Goal: Task Accomplishment & Management: Manage account settings

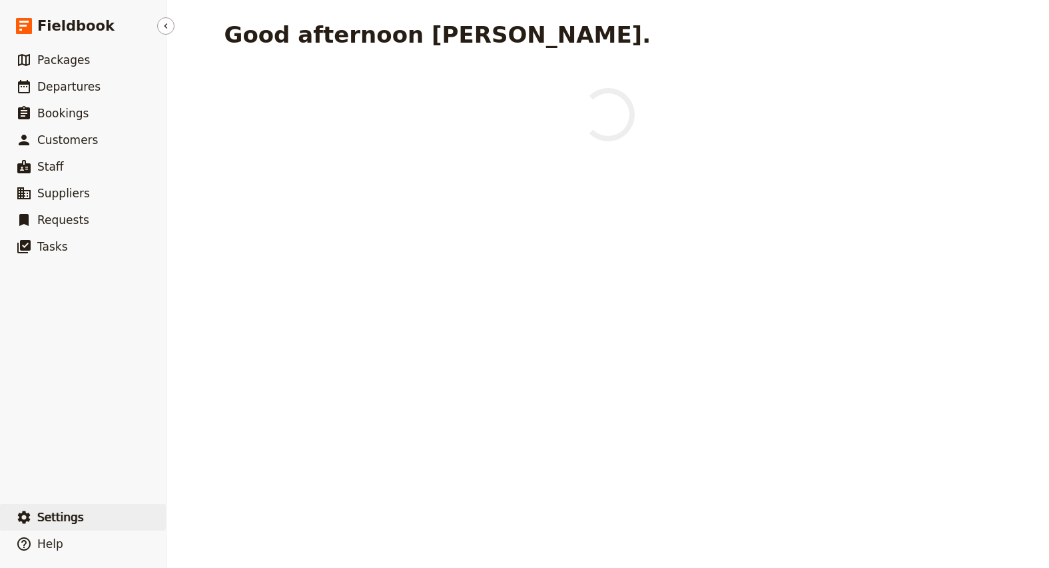
click at [53, 515] on span "Settings" at bounding box center [60, 516] width 47 height 13
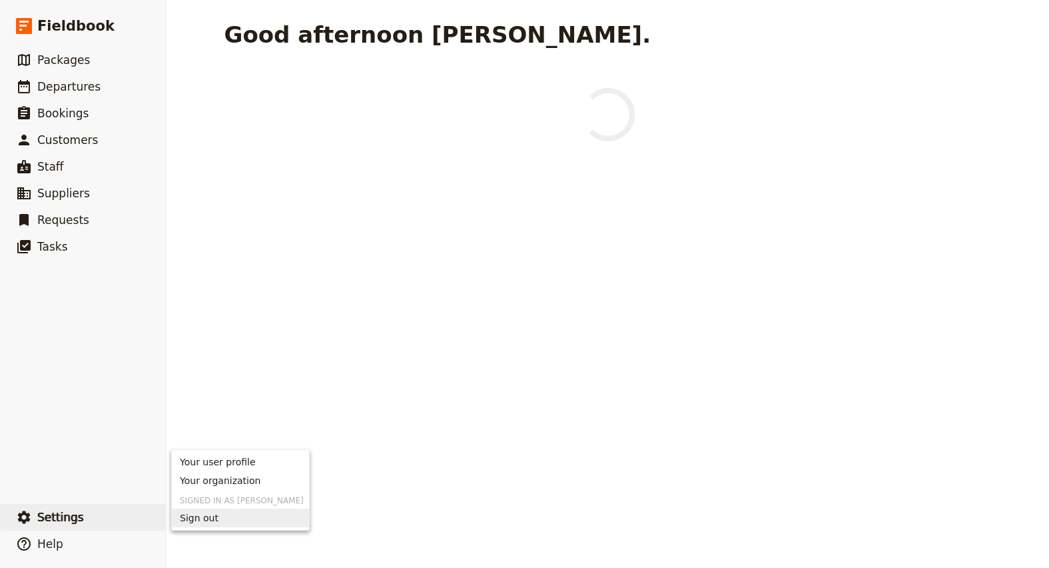
click at [203, 518] on span "Sign out" at bounding box center [199, 517] width 39 height 13
